Goal: Register for event/course

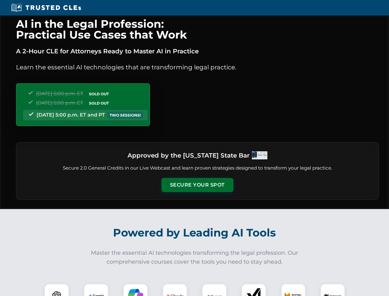
click at [197, 185] on button "Secure Your Spot" at bounding box center [197, 185] width 72 height 14
click at [57, 290] on img at bounding box center [57, 296] width 18 height 18
